Goal: Transaction & Acquisition: Book appointment/travel/reservation

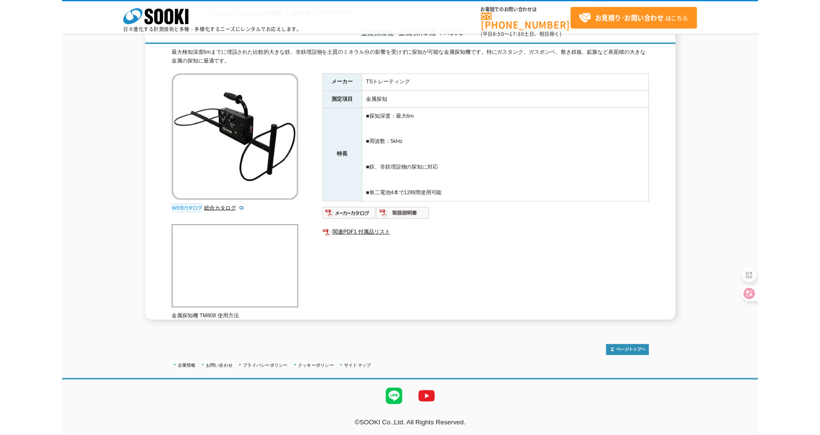
scroll to position [141, 0]
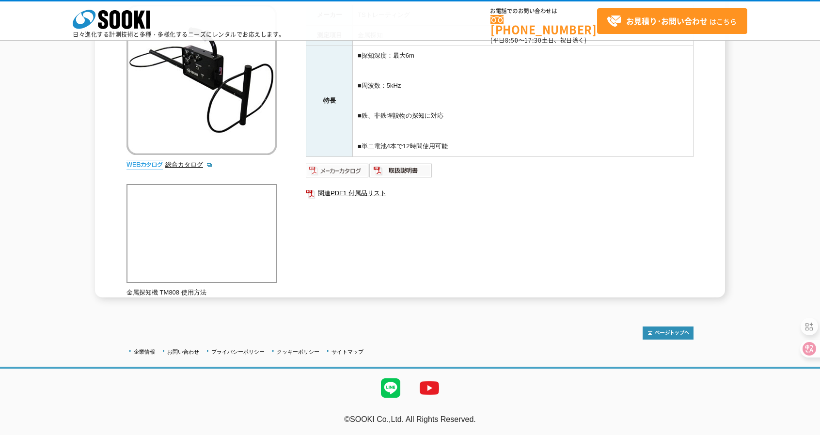
click at [349, 170] on img at bounding box center [337, 171] width 63 height 16
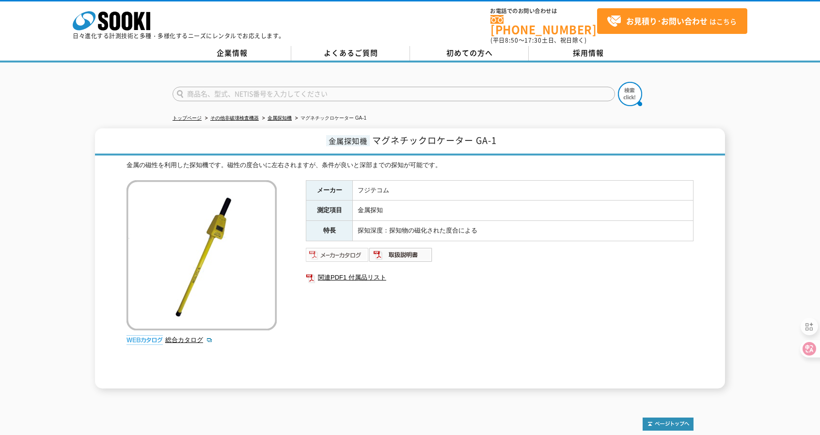
click at [337, 248] on img at bounding box center [337, 255] width 63 height 16
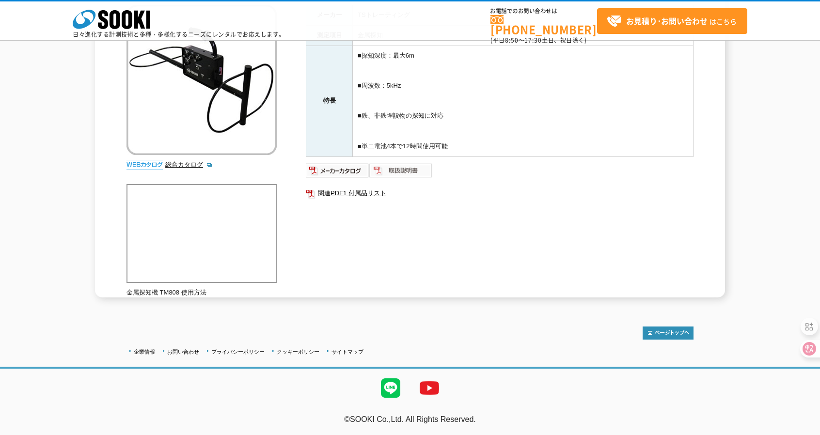
click at [409, 168] on img at bounding box center [400, 171] width 63 height 16
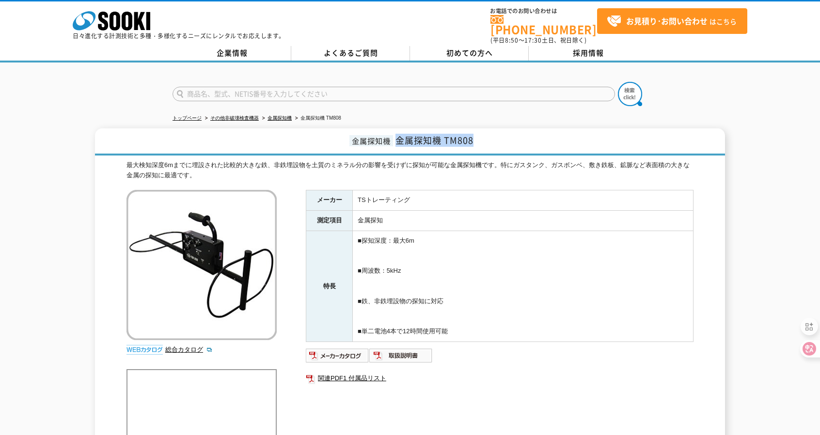
drag, startPoint x: 486, startPoint y: 133, endPoint x: 398, endPoint y: 133, distance: 87.7
click at [398, 133] on h1 "金属探知機 金属探知機 TM808" at bounding box center [410, 141] width 630 height 27
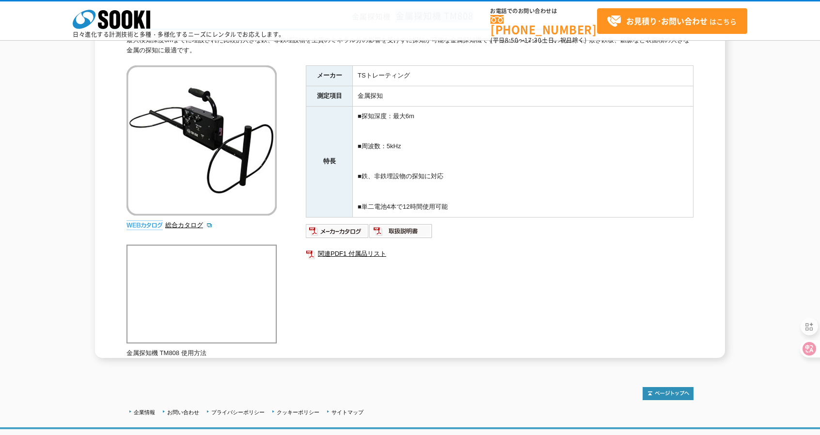
scroll to position [141, 0]
